Goal: Entertainment & Leisure: Browse casually

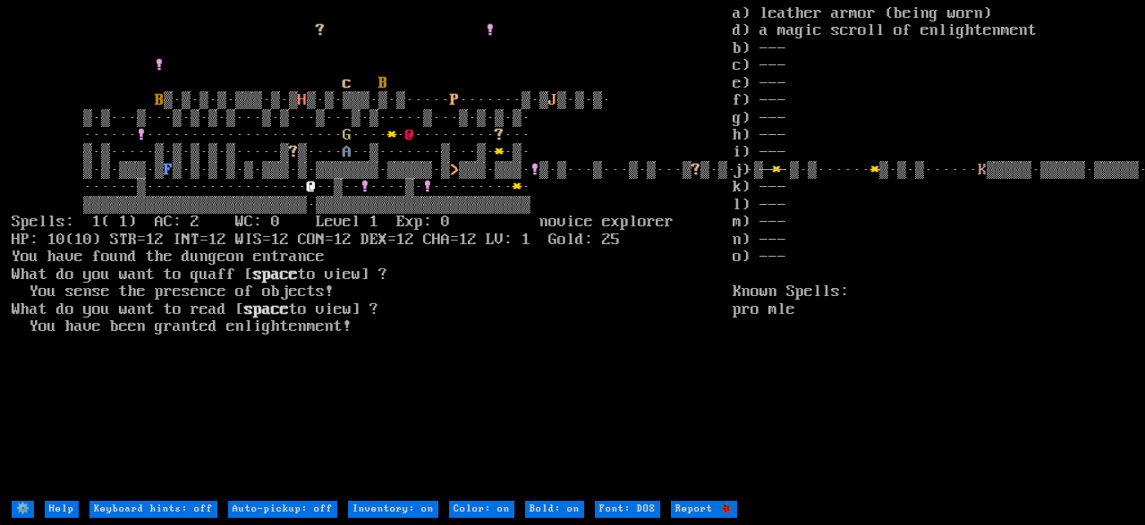
click at [565, 221] on larn "? ! ! c B B ▒·▒·▒·▒·▒▒▒·▒·▒ H ▒·▒·▒▒▒·▒·▒····· P ·······▒·▒ J ▒·▒·▒· ▒·▒···▒···…" at bounding box center [372, 252] width 721 height 494
click at [562, 446] on larn "? ! ! c B B ▒·▒·▒·▒·▒▒▒·▒·▒ H ▒·▒·▒▒▒·▒·▒····· P ·······▒·▒ J ▒·▒·▒· ▒·▒···▒···…" at bounding box center [372, 252] width 721 height 494
drag, startPoint x: 562, startPoint y: 446, endPoint x: 568, endPoint y: 454, distance: 9.5
click at [568, 454] on larn "? ! ! c B B ▒·▒·▒·▒·▒▒▒·▒·▒ H ▒·▒·▒▒▒·▒·▒····· P ·······▒·▒ J ▒·▒·▒· ▒·▒···▒···…" at bounding box center [372, 252] width 721 height 494
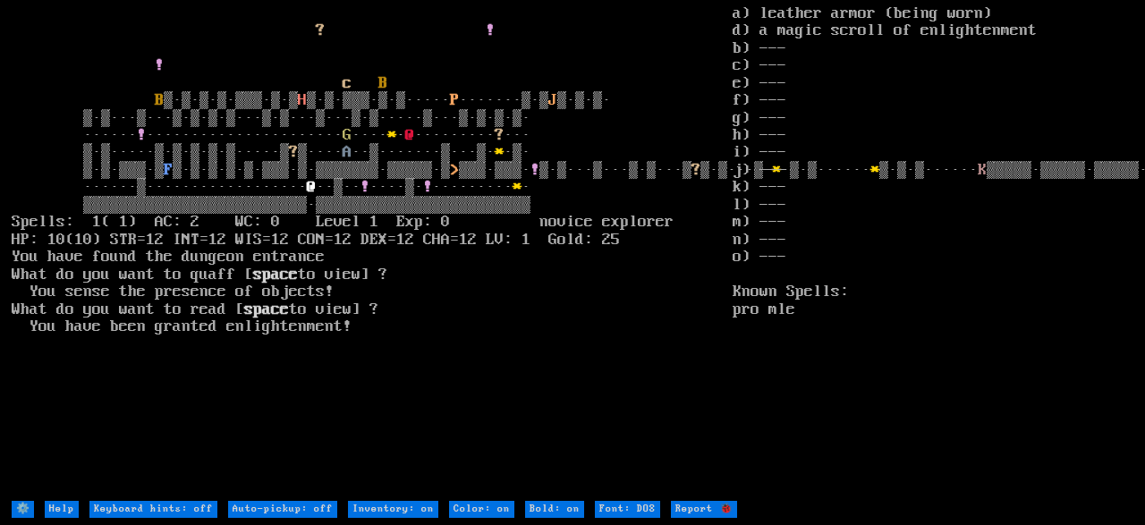
click at [573, 459] on larn "? ! ! c B B ▒·▒·▒·▒·▒▒▒·▒·▒ H ▒·▒·▒▒▒·▒·▒····· P ·······▒·▒ J ▒·▒·▒· ▒·▒···▒···…" at bounding box center [372, 252] width 721 height 494
